Goal: Task Accomplishment & Management: Use online tool/utility

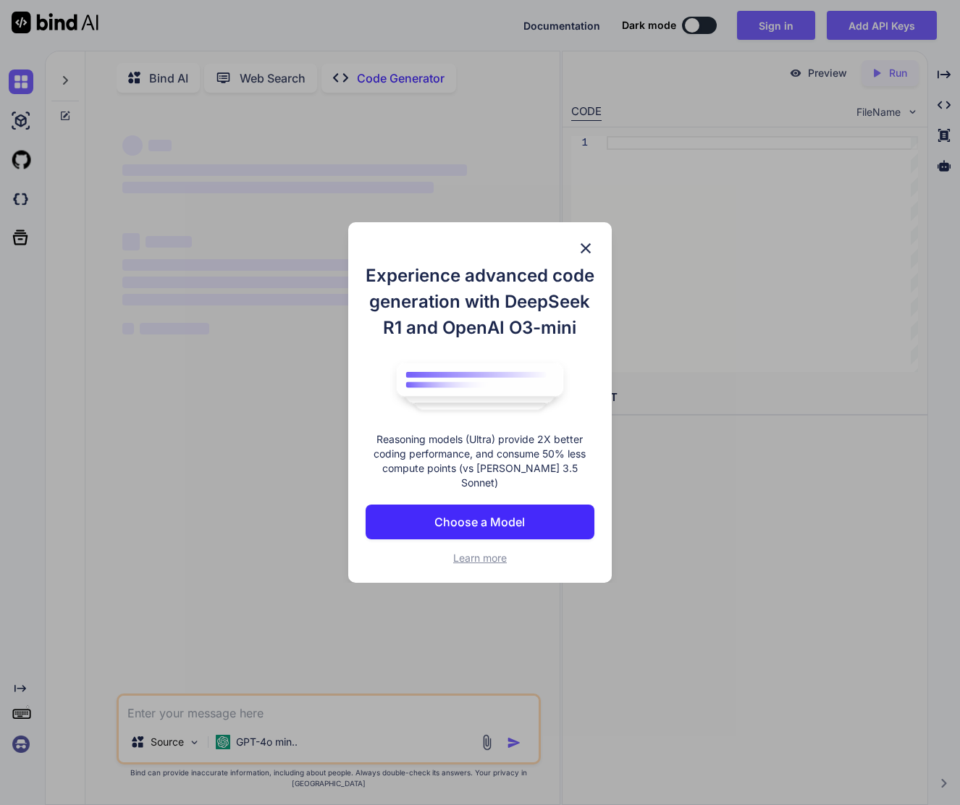
click at [589, 251] on img at bounding box center [585, 248] width 17 height 17
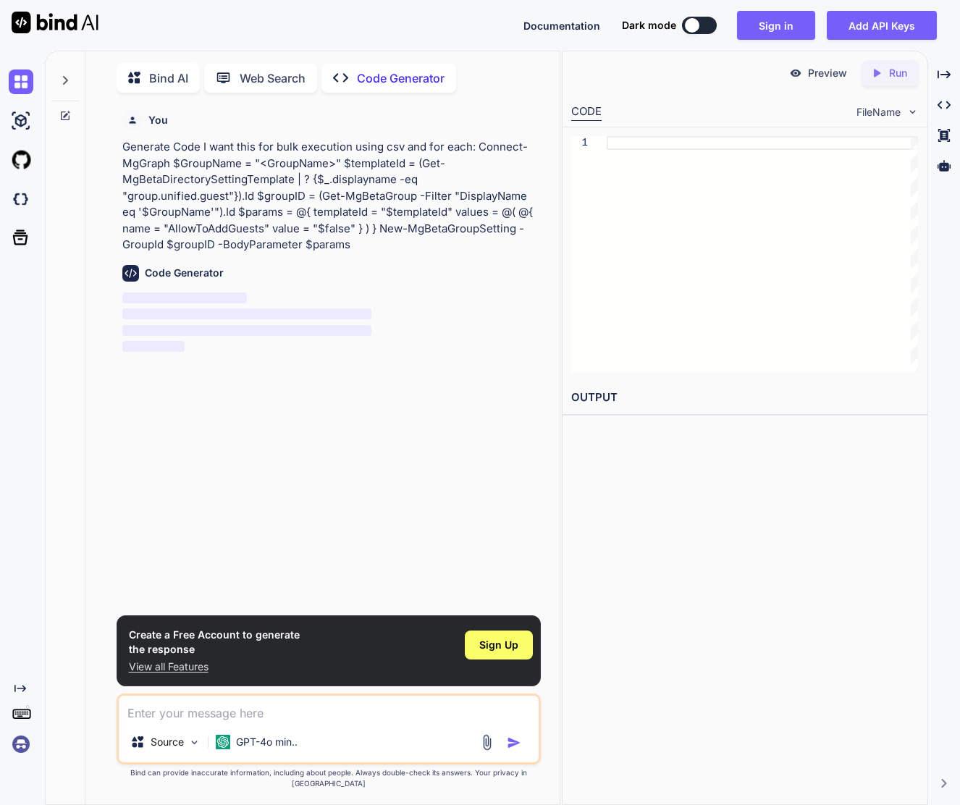
scroll to position [6, 0]
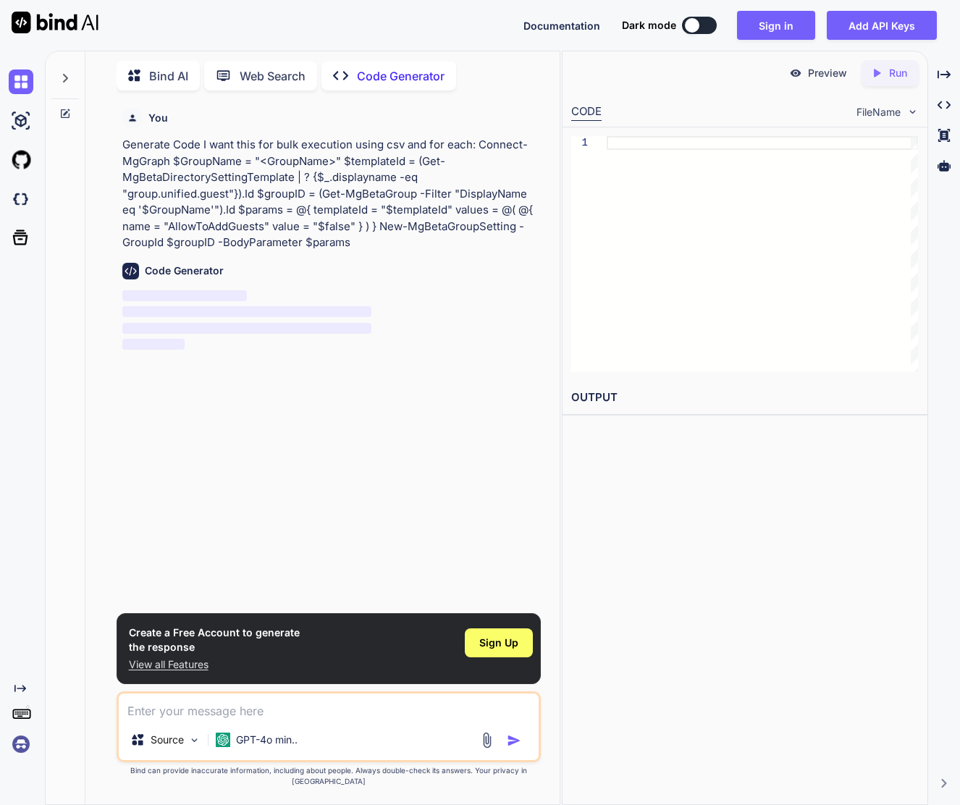
type textarea "x"
click at [776, 21] on button "Sign in" at bounding box center [776, 25] width 78 height 29
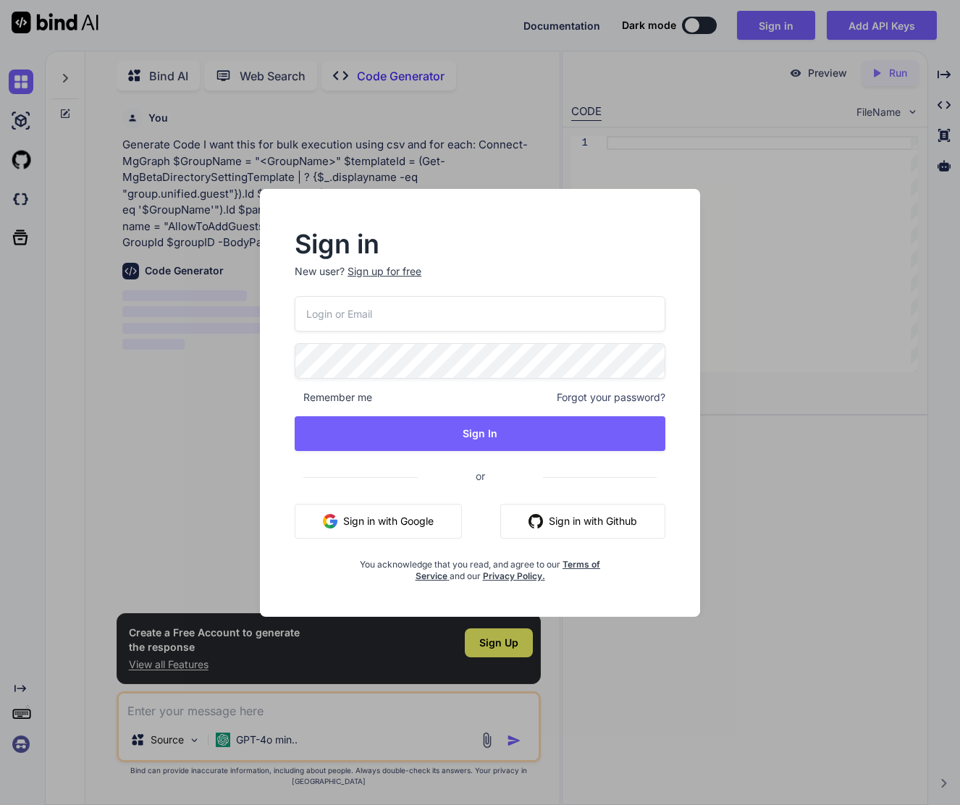
click at [384, 532] on button "Sign in with Google" at bounding box center [378, 521] width 167 height 35
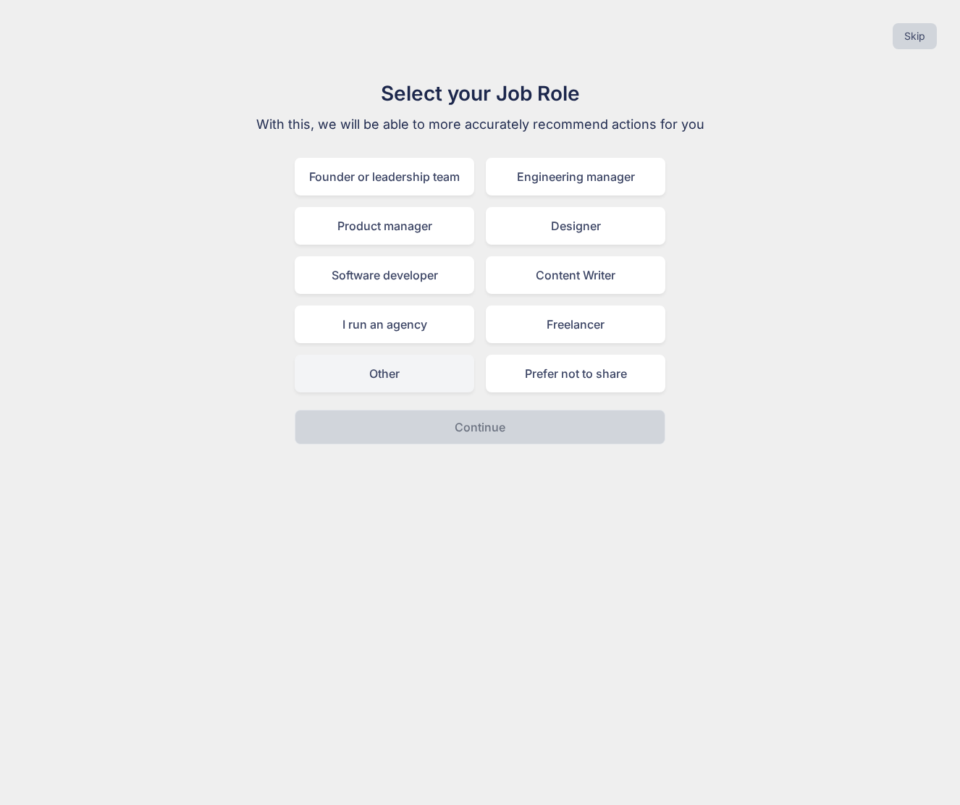
click at [399, 392] on div "Select your Job Role With this, we will be able to more accurately recommend ac…" at bounding box center [480, 261] width 486 height 366
click at [403, 384] on div "Other" at bounding box center [384, 374] width 179 height 38
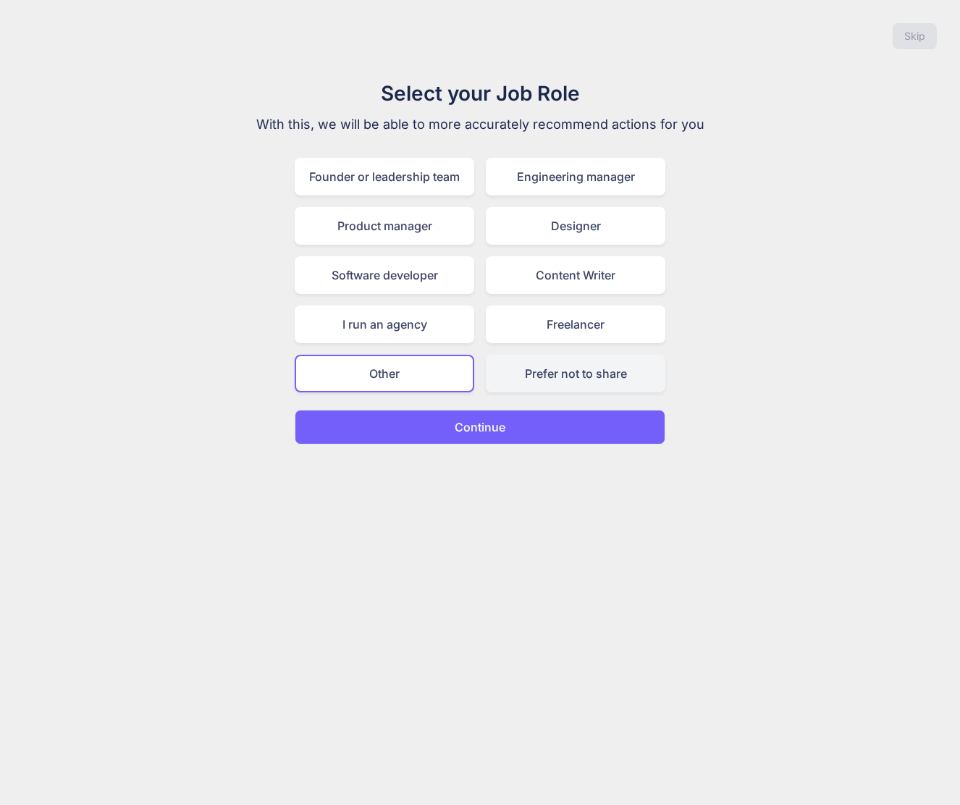
click at [639, 388] on div "Prefer not to share" at bounding box center [575, 374] width 179 height 38
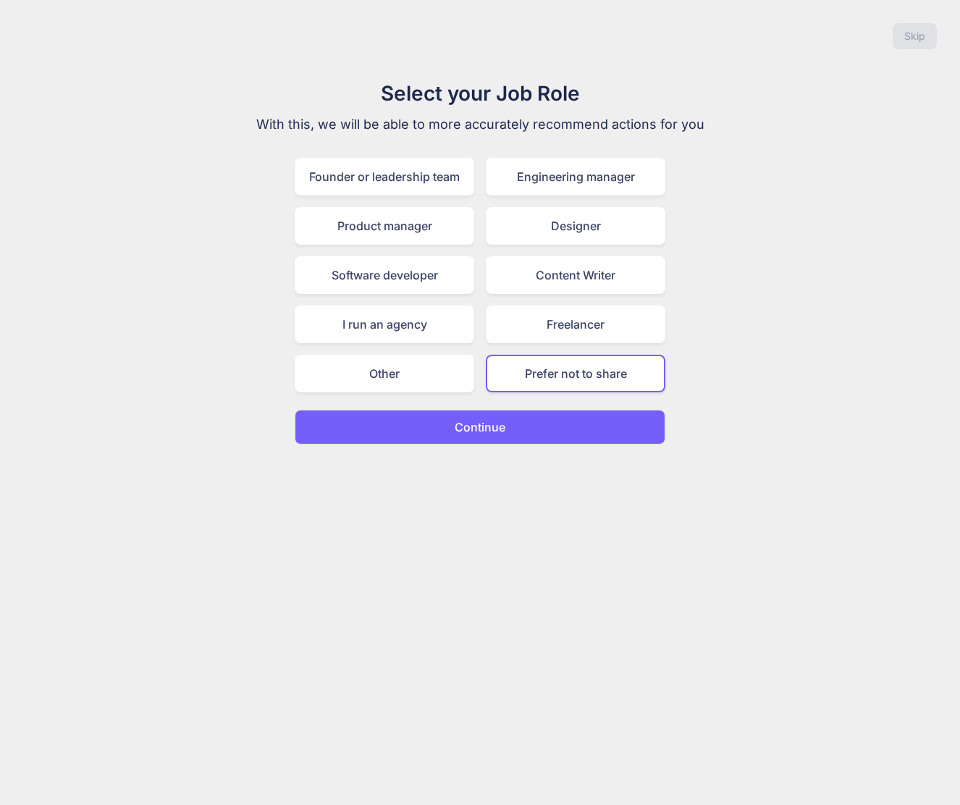
click at [574, 444] on button "Continue" at bounding box center [480, 427] width 371 height 35
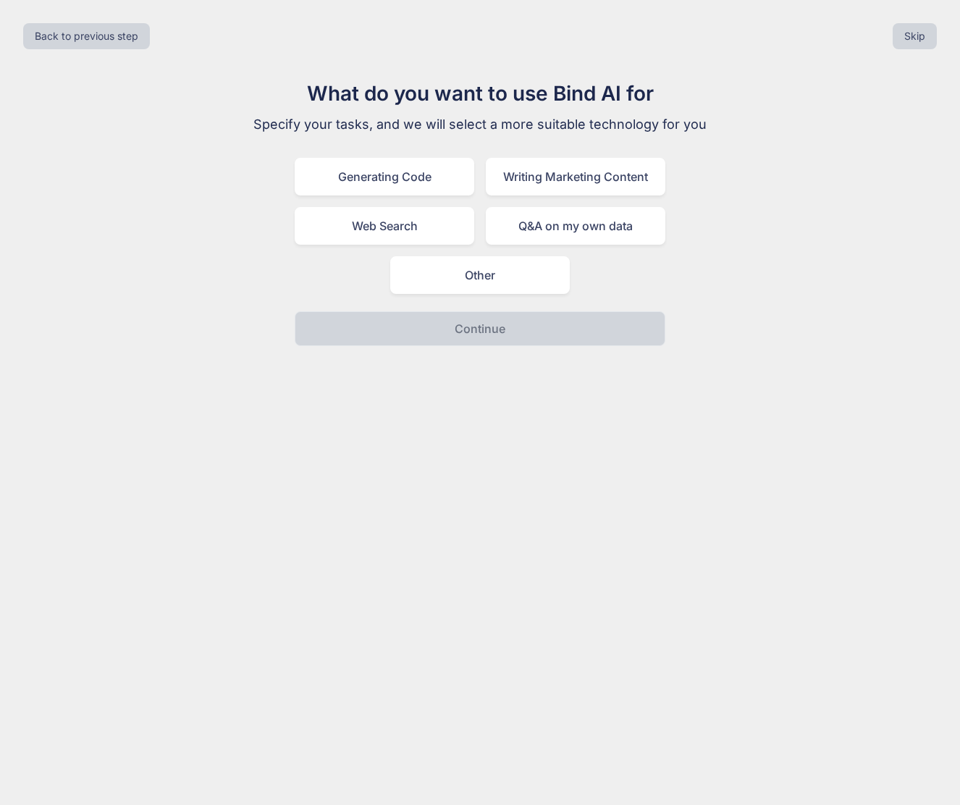
click at [578, 421] on div "Back to previous step Skip What do you want to use Bind AI for Specify your tas…" at bounding box center [480, 402] width 960 height 805
click at [500, 274] on div "Other" at bounding box center [479, 275] width 179 height 38
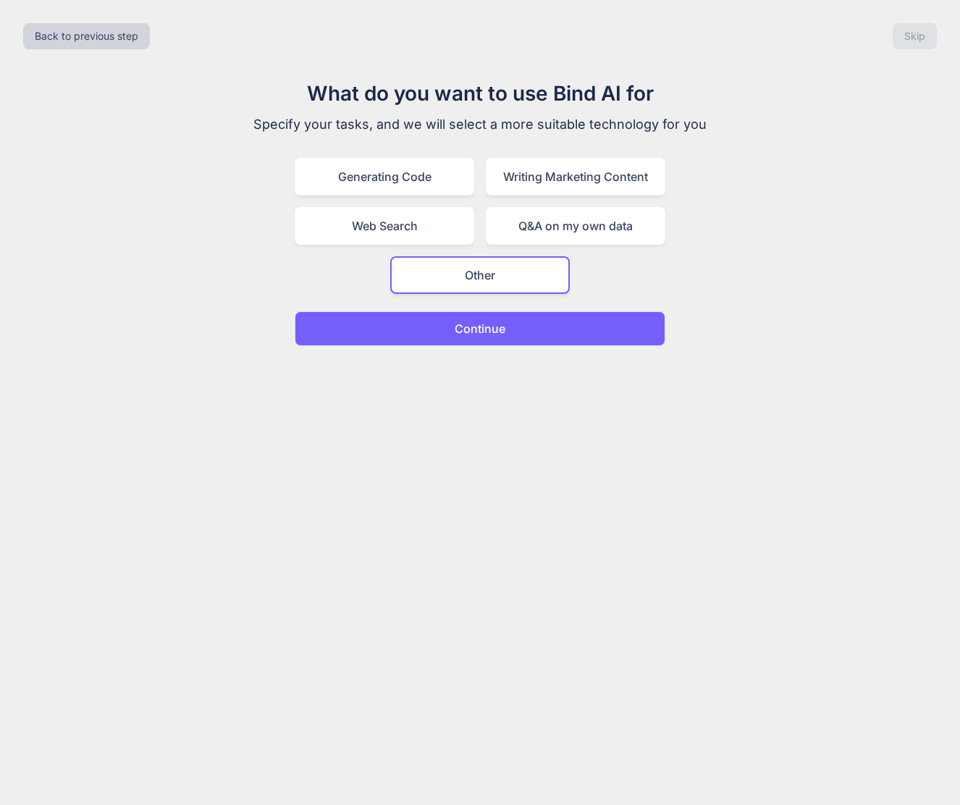
click at [523, 321] on button "Continue" at bounding box center [480, 328] width 371 height 35
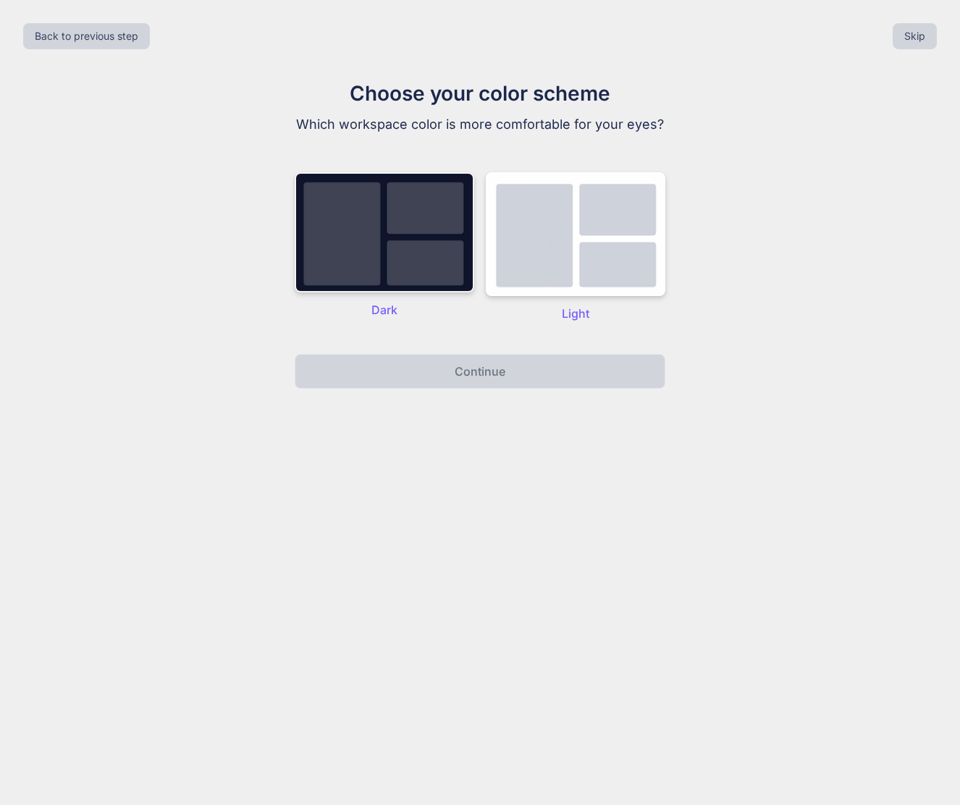
click at [433, 290] on img at bounding box center [384, 232] width 179 height 120
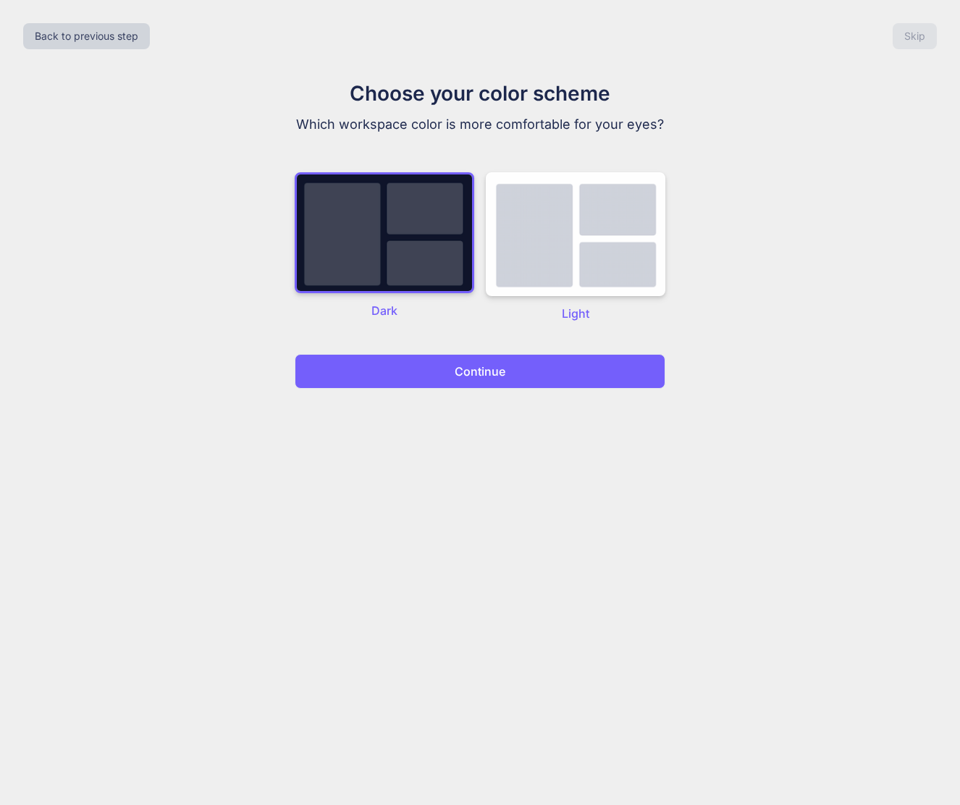
click at [495, 380] on p "Continue" at bounding box center [480, 371] width 51 height 17
click at [491, 380] on p "Continue" at bounding box center [480, 371] width 51 height 17
click at [395, 228] on img at bounding box center [384, 232] width 179 height 121
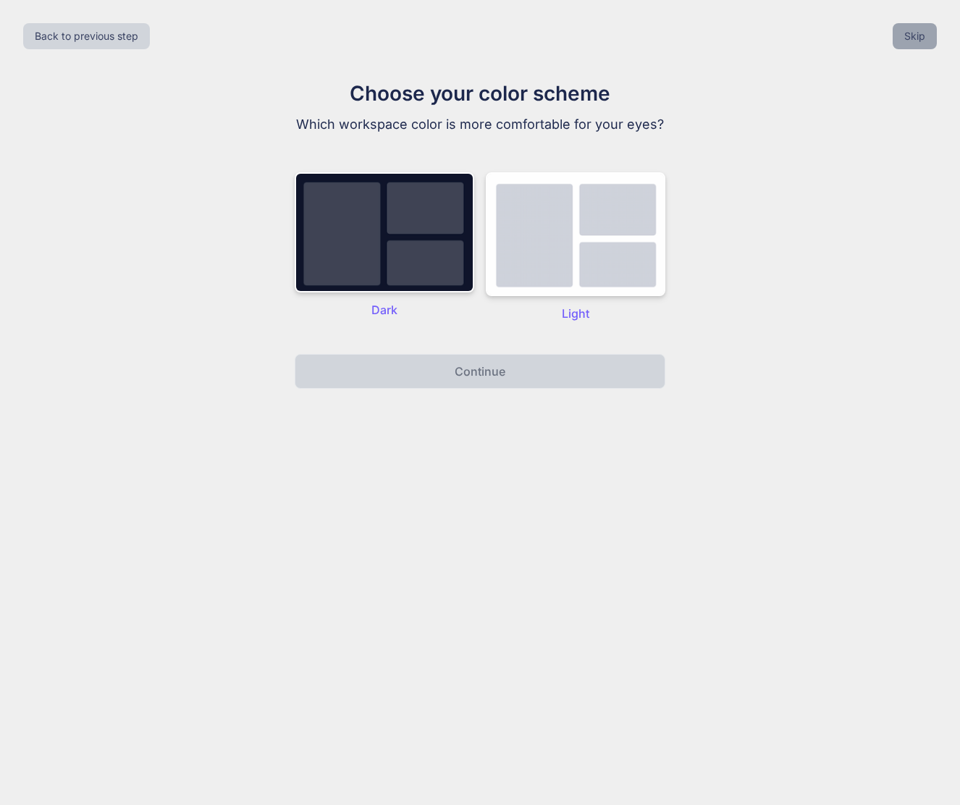
click at [897, 44] on button "Skip" at bounding box center [914, 36] width 44 height 26
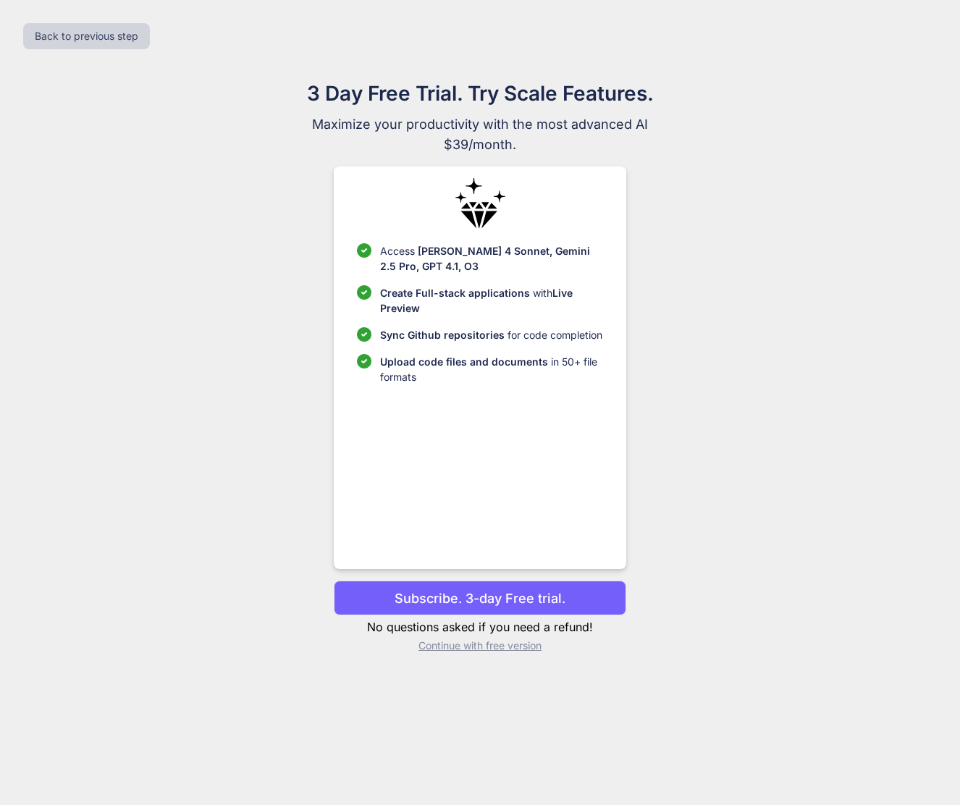
click at [550, 599] on p "Subscribe. 3-day Free trial." at bounding box center [479, 598] width 171 height 20
click at [461, 642] on p "Continue with free version" at bounding box center [480, 645] width 292 height 14
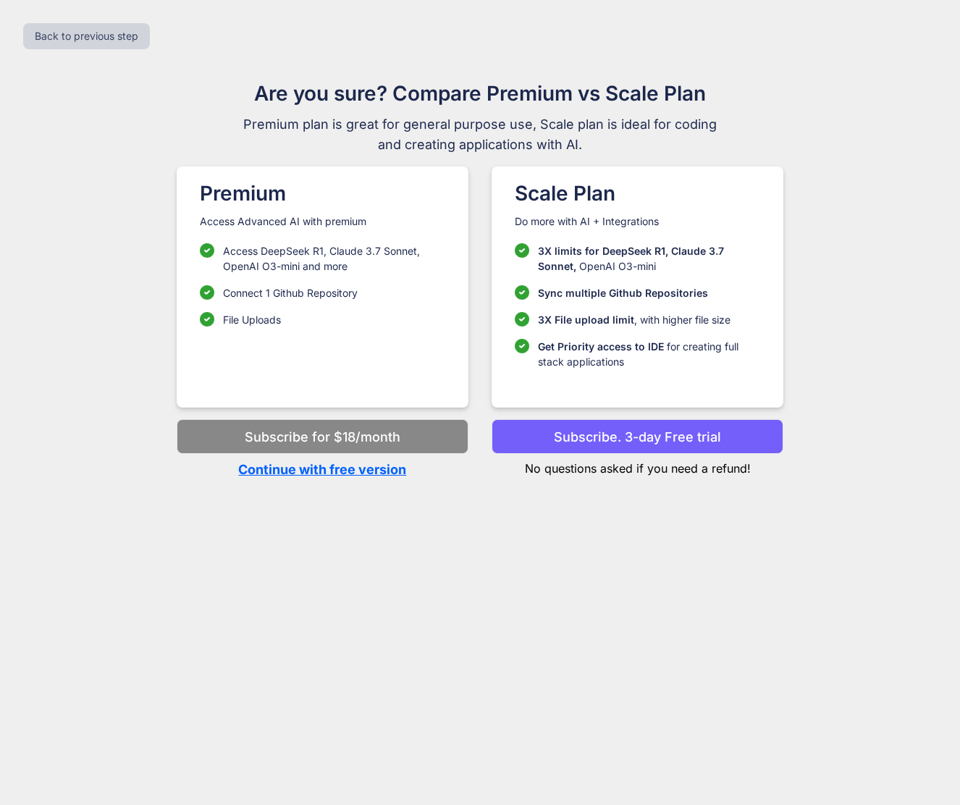
click at [365, 468] on p "Continue with free version" at bounding box center [323, 470] width 292 height 20
click at [328, 468] on p "Continue with free version" at bounding box center [323, 470] width 292 height 20
